Goal: Task Accomplishment & Management: Manage account settings

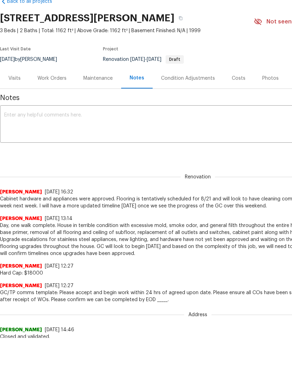
scroll to position [38, 0]
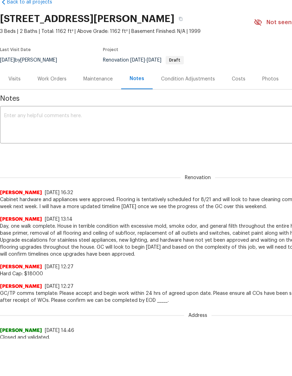
click at [56, 78] on div "Work Orders" at bounding box center [51, 79] width 29 height 7
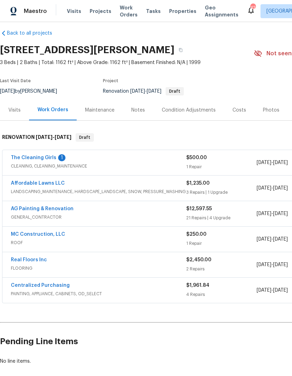
scroll to position [6, 0]
click at [47, 155] on link "The Cleaning Girls" at bounding box center [34, 157] width 46 height 5
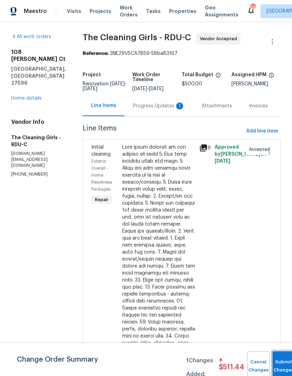
click at [282, 366] on span "Submit Changes" at bounding box center [283, 366] width 15 height 16
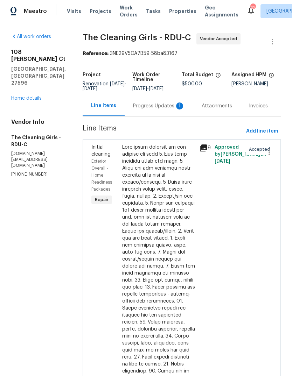
click at [173, 116] on div "Progress Updates 1" at bounding box center [159, 106] width 69 height 21
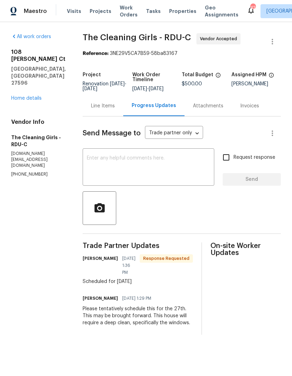
click at [30, 96] on link "Home details" at bounding box center [26, 98] width 30 height 5
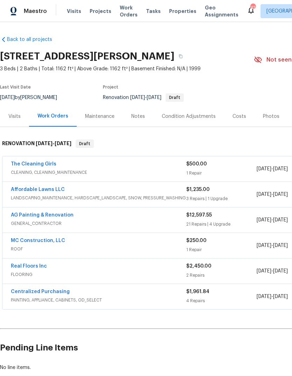
click at [238, 118] on div "Costs" at bounding box center [239, 116] width 14 height 7
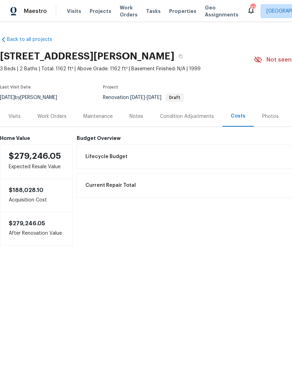
click at [58, 116] on div "Work Orders" at bounding box center [51, 116] width 29 height 7
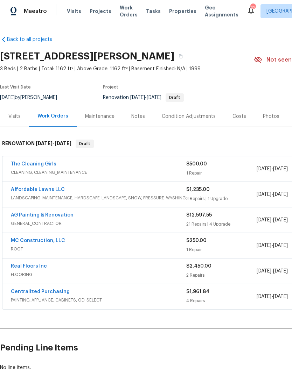
click at [56, 291] on link "Centralized Purchasing" at bounding box center [40, 292] width 59 height 5
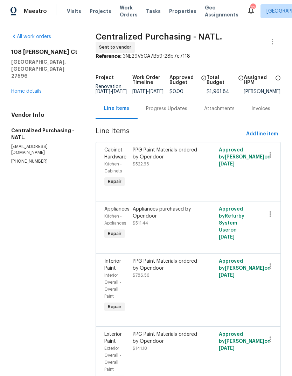
click at [162, 219] on div "Appliances purchased by Opendoor" at bounding box center [167, 213] width 68 height 14
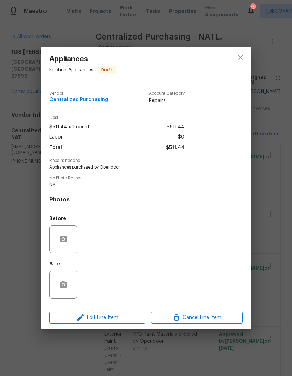
click at [126, 311] on div "Edit Line Item Cancel Line Item" at bounding box center [146, 317] width 210 height 23
click at [131, 315] on span "Edit Line Item" at bounding box center [97, 318] width 92 height 9
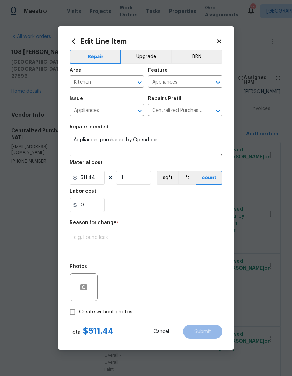
click at [148, 56] on button "Upgrade" at bounding box center [146, 57] width 50 height 14
click at [118, 241] on textarea at bounding box center [146, 242] width 144 height 15
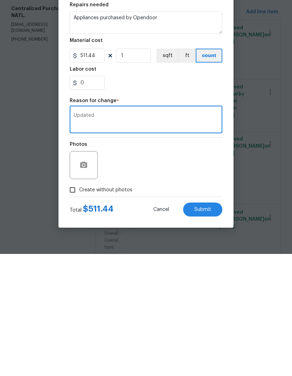
type textarea "Updated"
click at [169, 260] on div "Photos" at bounding box center [146, 283] width 153 height 46
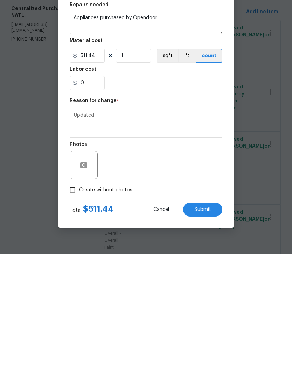
scroll to position [26, 0]
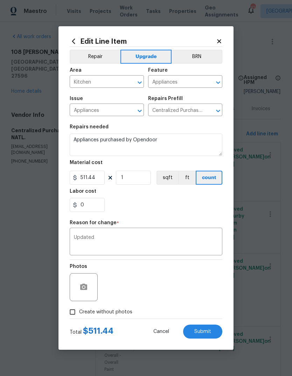
click at [208, 332] on span "Submit" at bounding box center [202, 331] width 17 height 5
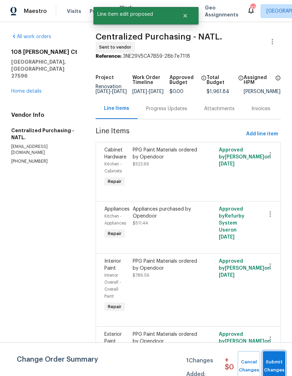
click at [276, 363] on span "Submit Changes" at bounding box center [273, 366] width 15 height 16
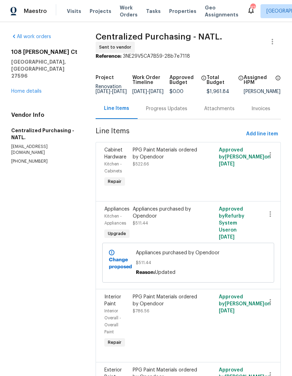
scroll to position [0, 0]
click at [30, 89] on link "Home details" at bounding box center [26, 91] width 30 height 5
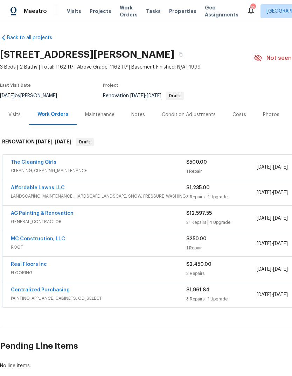
scroll to position [2, 0]
click at [40, 265] on link "Real Floors Inc" at bounding box center [29, 264] width 36 height 5
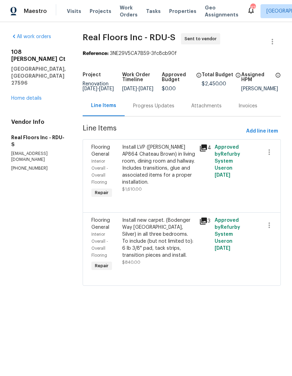
click at [155, 110] on div "Progress Updates" at bounding box center [153, 106] width 41 height 7
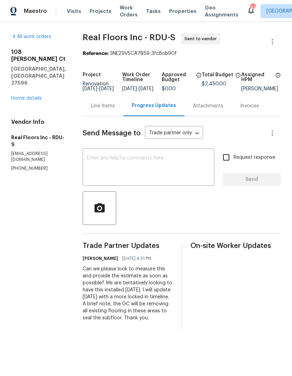
click at [30, 96] on link "Home details" at bounding box center [26, 98] width 30 height 5
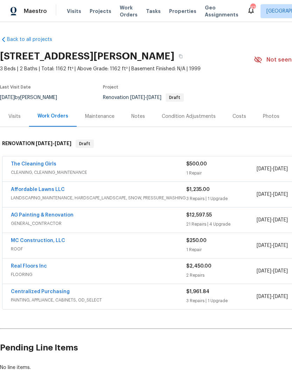
click at [46, 214] on link "AG Painting & Renovation" at bounding box center [42, 215] width 63 height 5
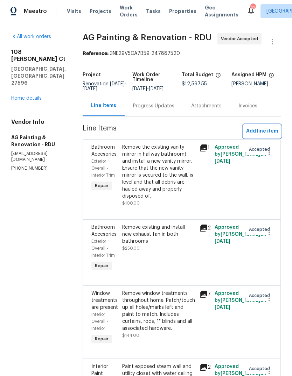
click at [268, 136] on span "Add line item" at bounding box center [262, 131] width 32 height 9
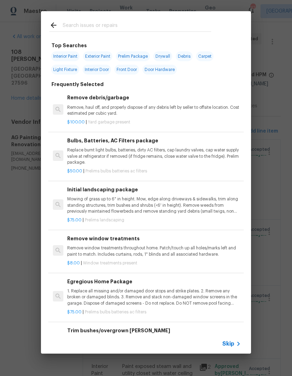
click at [88, 25] on input "text" at bounding box center [137, 26] width 148 height 11
type input "Hvac"
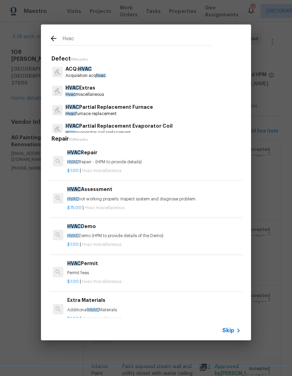
click at [94, 92] on p "Hvac miscellaneous" at bounding box center [84, 95] width 39 height 6
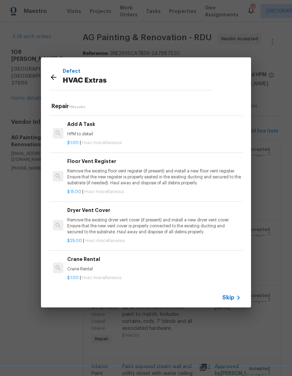
scroll to position [278, 0]
click at [173, 175] on p "Remove the existing floor vent register (if present) and install a new floor ve…" at bounding box center [154, 178] width 174 height 18
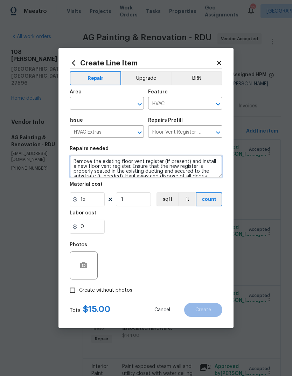
click at [97, 162] on textarea "Remove the existing floor vent register (if present) and install a new floor ve…" at bounding box center [146, 166] width 153 height 22
click at [96, 162] on textarea "Remove the existing floor vent register (if present) and install a new floor ve…" at bounding box center [146, 166] width 153 height 22
click at [98, 162] on textarea "Remove the existing floor vent register (if present) and install a new floor ve…" at bounding box center [146, 166] width 153 height 22
click at [162, 163] on textarea "Remove anll existing floor vent register (if present) and install a new floor v…" at bounding box center [146, 166] width 153 height 22
click at [187, 161] on textarea "Remove anll existing floor vent register (if present) and install a new floor v…" at bounding box center [146, 166] width 153 height 22
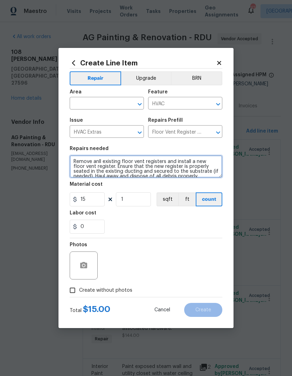
type textarea "Remove anll existing floor vent registers and install a new floor vent register…"
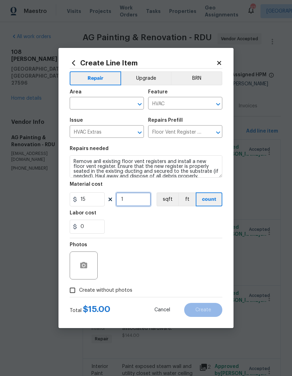
click at [134, 198] on input "1" at bounding box center [133, 200] width 35 height 14
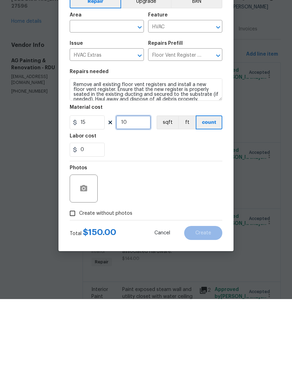
type input "10"
click at [82, 262] on icon "button" at bounding box center [83, 266] width 8 height 8
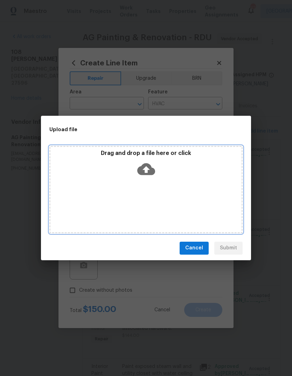
click at [142, 165] on icon at bounding box center [146, 169] width 18 height 12
click at [153, 168] on icon at bounding box center [146, 169] width 18 height 12
click at [146, 166] on icon at bounding box center [146, 169] width 18 height 12
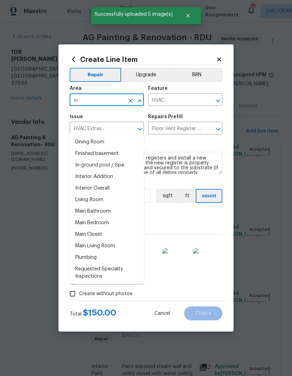
scroll to position [26, 0]
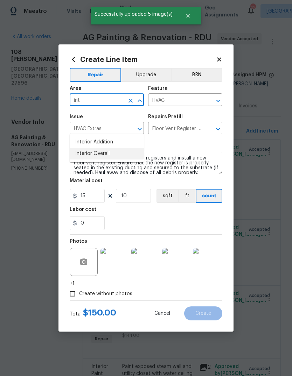
click at [93, 148] on li "Interior Overall" at bounding box center [107, 154] width 74 height 12
type input "Interior Overall"
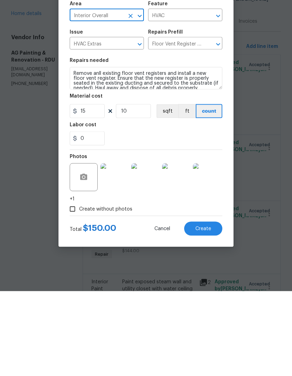
click at [211, 311] on span "Create" at bounding box center [203, 313] width 16 height 5
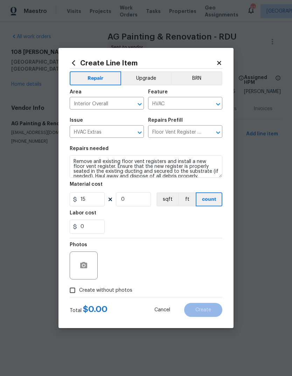
scroll to position [0, 0]
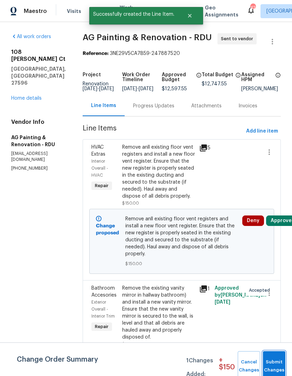
click at [280, 367] on span "Submit Changes" at bounding box center [273, 366] width 15 height 16
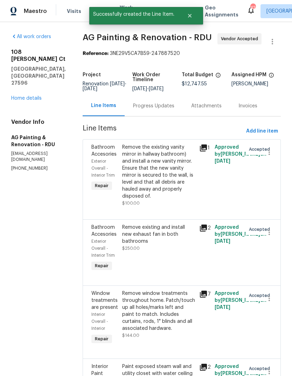
click at [33, 96] on link "Home details" at bounding box center [26, 98] width 30 height 5
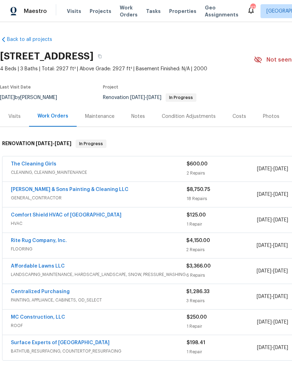
click at [49, 293] on link "Centralized Purchasing" at bounding box center [40, 292] width 59 height 5
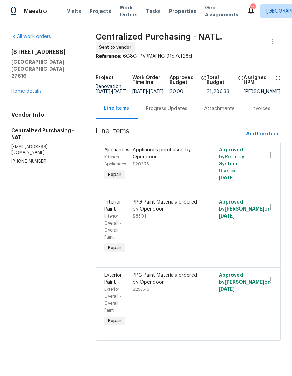
click at [30, 89] on link "Home details" at bounding box center [26, 91] width 30 height 5
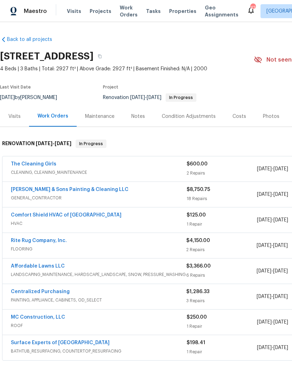
click at [56, 264] on link "Affordable Lawns LLC" at bounding box center [38, 266] width 54 height 5
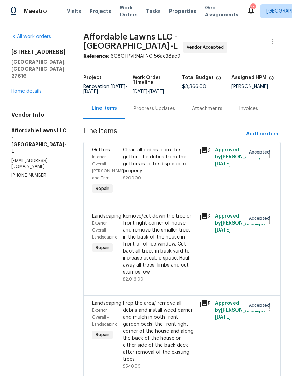
click at [173, 115] on div "Progress Updates" at bounding box center [154, 108] width 58 height 21
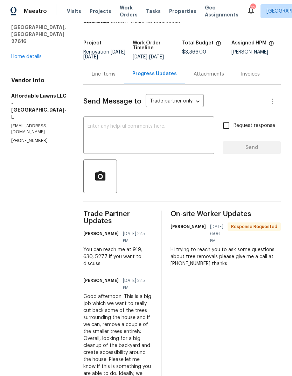
scroll to position [34, 0]
click at [33, 55] on link "Home details" at bounding box center [26, 57] width 30 height 5
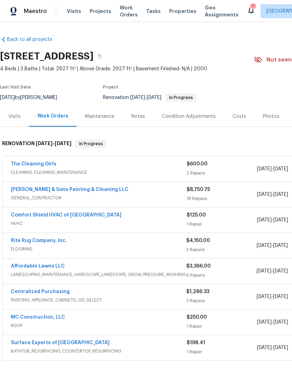
click at [52, 239] on link "Rite Rug Company, Inc." at bounding box center [39, 240] width 56 height 5
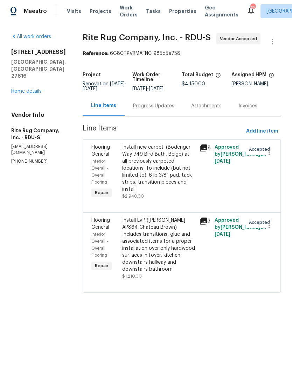
click at [162, 110] on div "Progress Updates" at bounding box center [153, 106] width 41 height 7
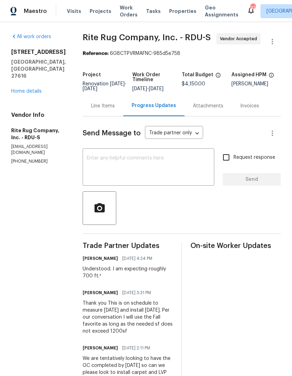
click at [37, 89] on link "Home details" at bounding box center [26, 91] width 30 height 5
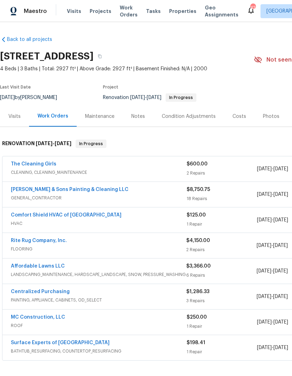
click at [60, 216] on link "Comfort Shield HVAC of NC" at bounding box center [66, 215] width 111 height 5
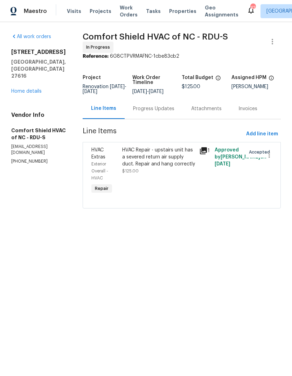
click at [32, 89] on link "Home details" at bounding box center [26, 91] width 30 height 5
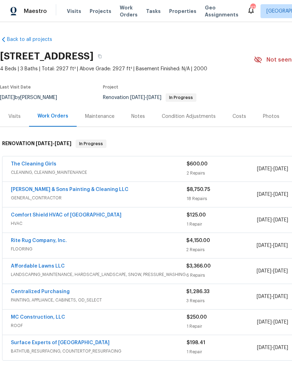
click at [89, 189] on link "Hodge & Sons Painting & Cleaning LLC" at bounding box center [70, 189] width 118 height 5
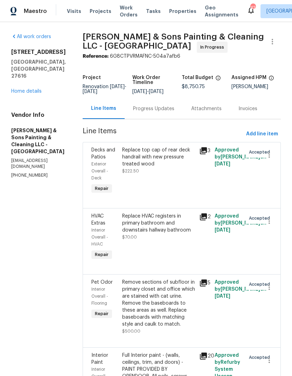
click at [34, 89] on link "Home details" at bounding box center [26, 91] width 30 height 5
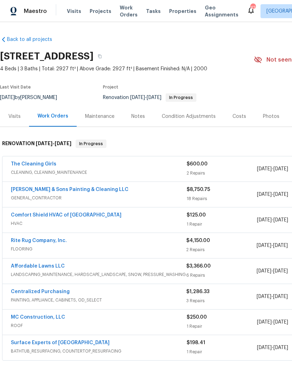
click at [87, 189] on link "Hodge & Sons Painting & Cleaning LLC" at bounding box center [70, 189] width 118 height 5
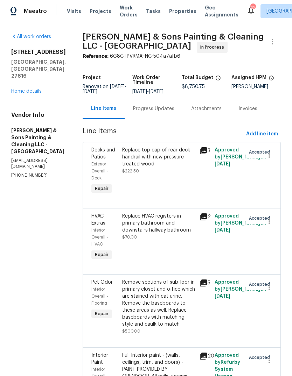
click at [36, 89] on link "Home details" at bounding box center [26, 91] width 30 height 5
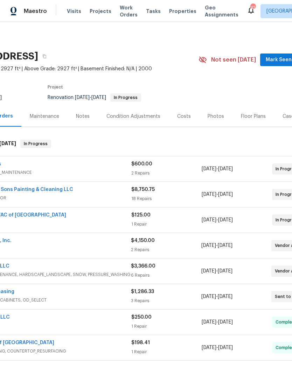
scroll to position [0, 58]
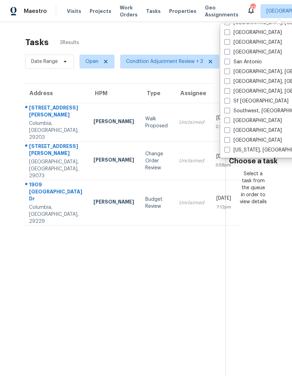
scroll to position [469, 0]
click at [229, 147] on span at bounding box center [227, 150] width 6 height 6
click at [229, 147] on input "[US_STATE], [GEOGRAPHIC_DATA]" at bounding box center [226, 149] width 5 height 5
checkbox input "true"
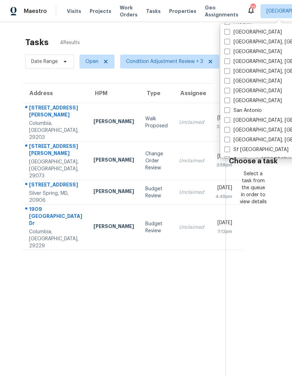
scroll to position [410, 0]
click at [229, 79] on span at bounding box center [227, 81] width 6 height 6
click at [229, 79] on input "Richmond, VA" at bounding box center [226, 80] width 5 height 5
checkbox input "true"
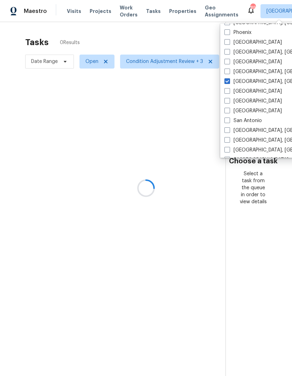
click at [228, 62] on span at bounding box center [227, 62] width 6 height 6
click at [228, 62] on input "Raleigh" at bounding box center [226, 60] width 5 height 5
checkbox input "true"
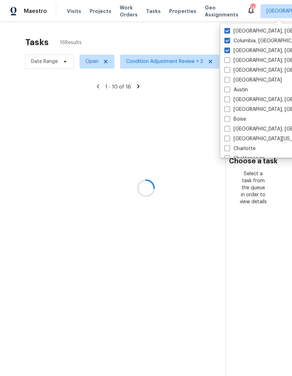
click at [228, 53] on label "Charleston, SC" at bounding box center [278, 50] width 109 height 7
click at [228, 52] on input "Charleston, SC" at bounding box center [226, 49] width 5 height 5
click at [228, 53] on span at bounding box center [227, 51] width 6 height 6
click at [228, 52] on input "Charleston, SC" at bounding box center [226, 49] width 5 height 5
checkbox input "true"
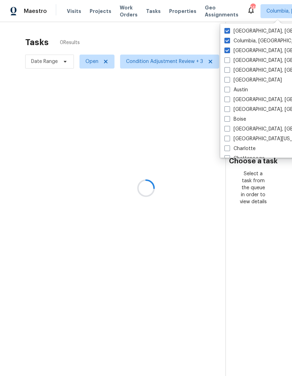
click at [226, 32] on span at bounding box center [227, 31] width 6 height 6
click at [226, 32] on input "Greenville, SC" at bounding box center [226, 30] width 5 height 5
checkbox input "false"
click at [226, 39] on span at bounding box center [227, 41] width 6 height 6
click at [226, 39] on input "Columbia, SC" at bounding box center [226, 39] width 5 height 5
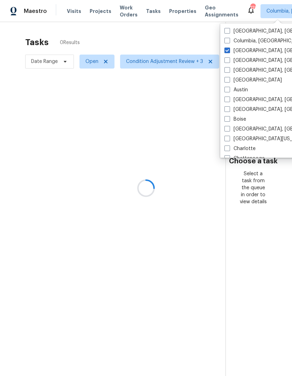
checkbox input "false"
click at [228, 50] on span at bounding box center [227, 51] width 6 height 6
click at [228, 50] on input "Charleston, SC" at bounding box center [226, 49] width 5 height 5
checkbox input "false"
click at [147, 14] on div at bounding box center [146, 188] width 292 height 376
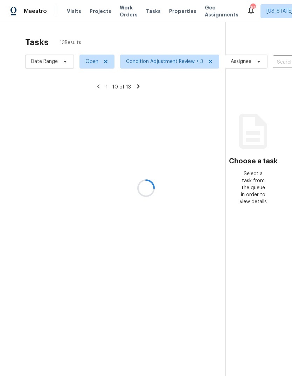
click at [144, 15] on div at bounding box center [146, 188] width 292 height 376
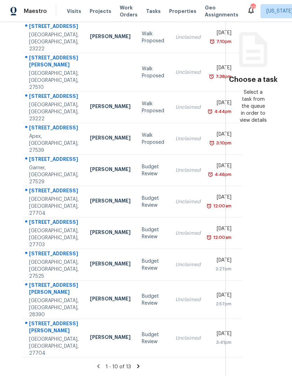
scroll to position [26, 0]
click at [139, 365] on icon at bounding box center [138, 366] width 6 height 6
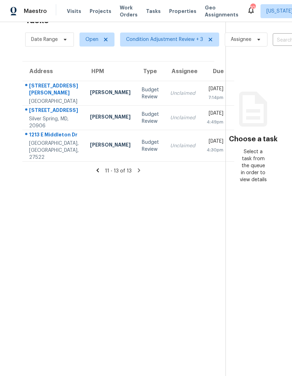
click at [180, 151] on td "Unclaimed" at bounding box center [183, 146] width 36 height 32
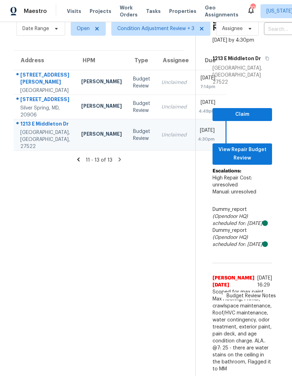
click at [161, 95] on td "Unclaimed" at bounding box center [174, 107] width 36 height 25
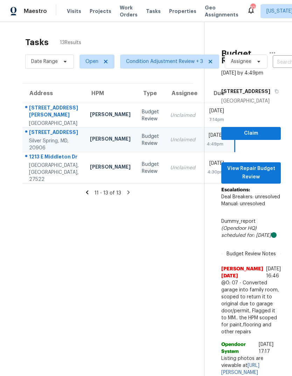
scroll to position [0, 0]
